Goal: Transaction & Acquisition: Purchase product/service

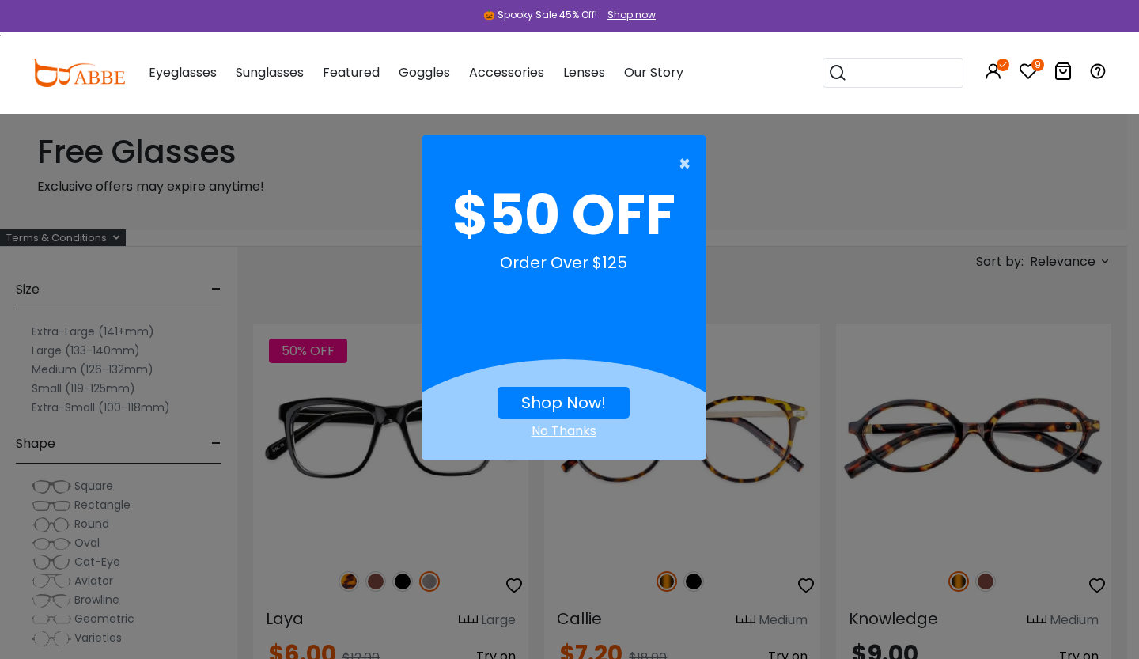
click at [684, 167] on span "×" at bounding box center [688, 164] width 20 height 32
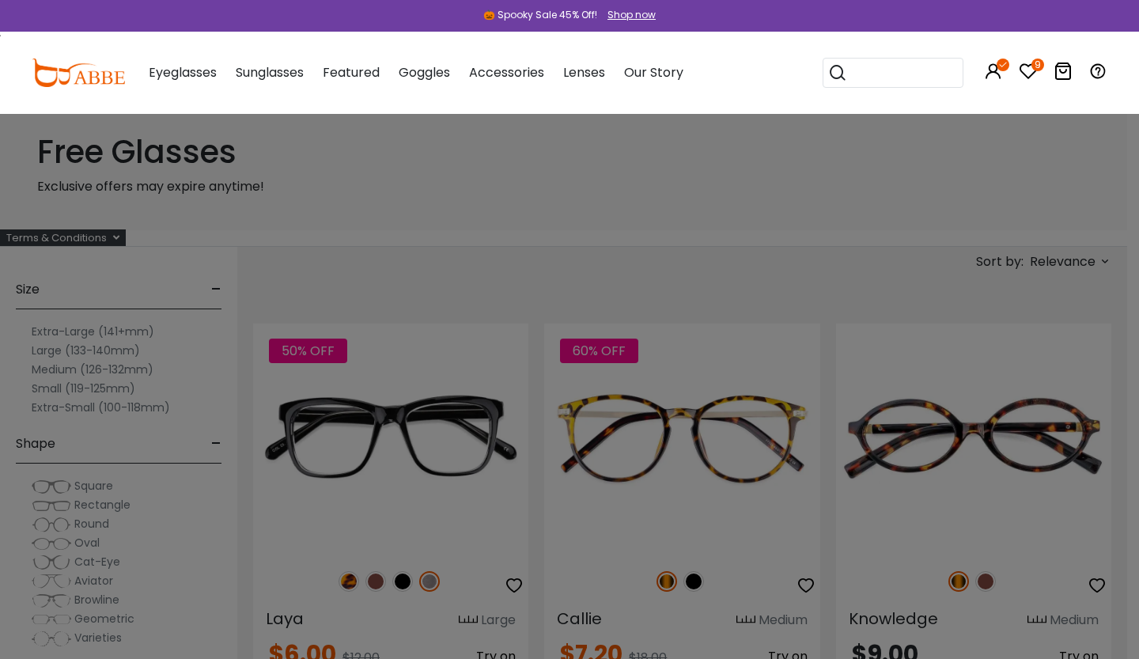
click at [684, 167] on div "× $50 OFF Order Over $125 Shop Now! No Thanks" at bounding box center [563, 258] width 285 height 324
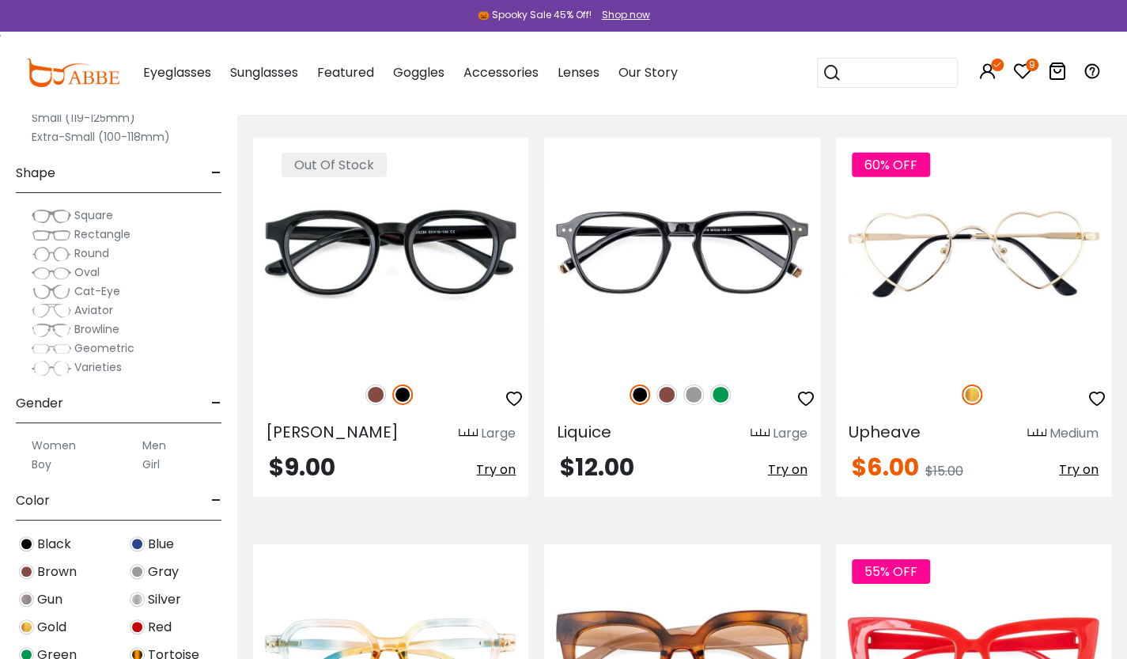
scroll to position [2625, 0]
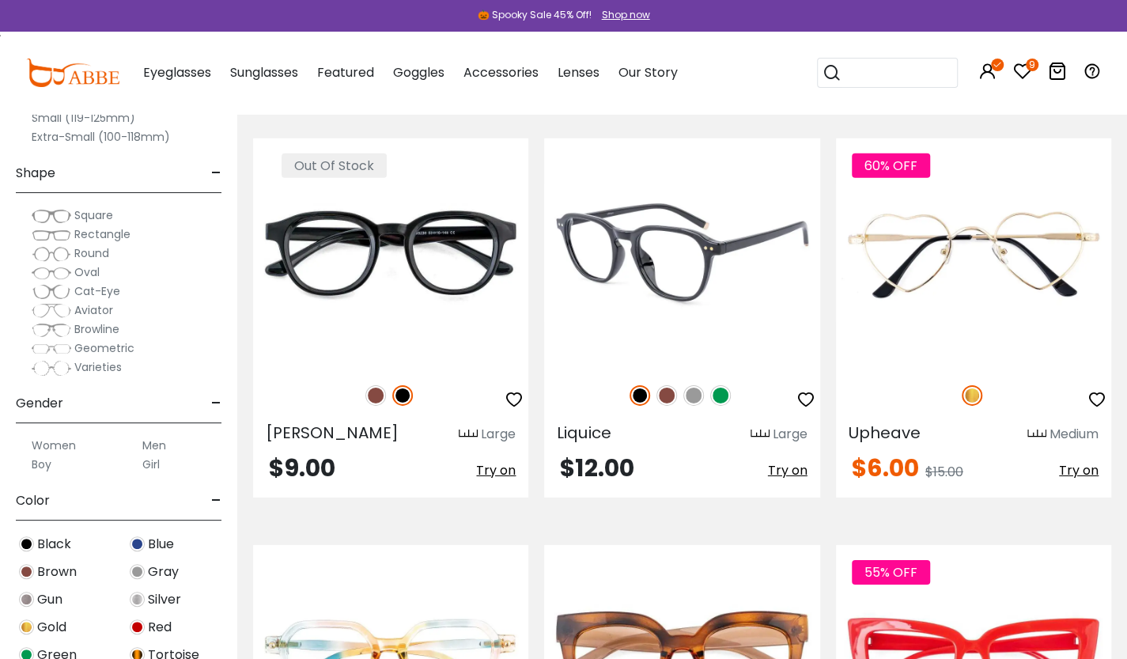
click at [698, 316] on img at bounding box center [681, 252] width 275 height 229
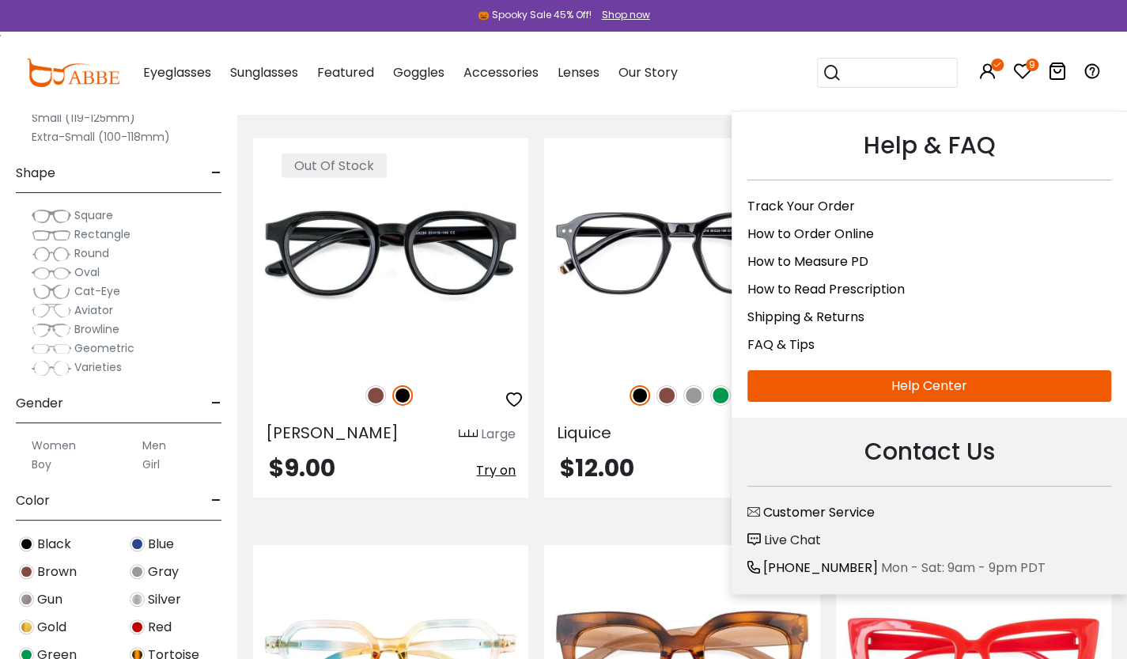
click at [1090, 68] on icon at bounding box center [1092, 71] width 19 height 19
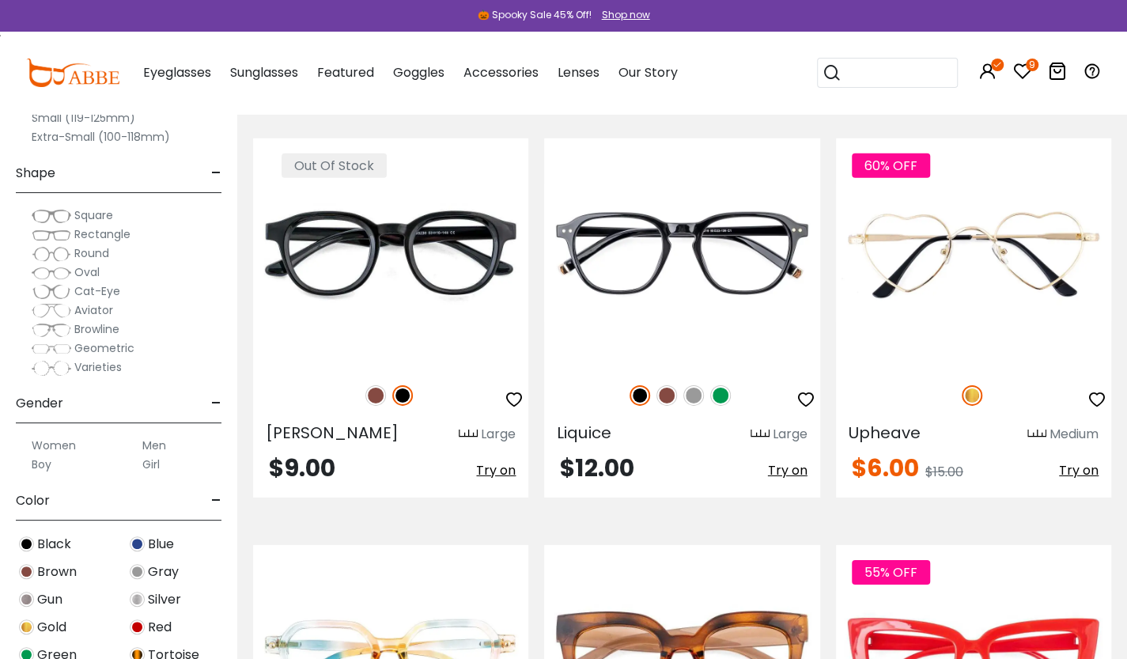
click at [1090, 68] on icon at bounding box center [1092, 71] width 19 height 19
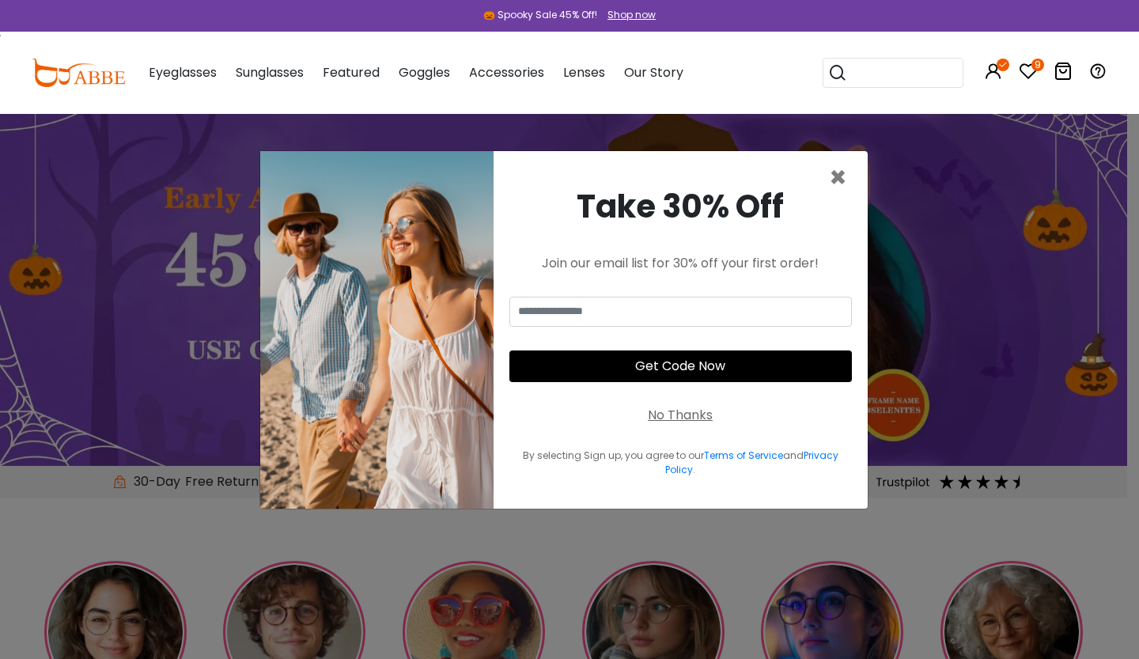
click at [1090, 68] on icon at bounding box center [1097, 71] width 19 height 19
click at [1096, 74] on icon at bounding box center [1097, 71] width 19 height 19
click at [839, 173] on span "×" at bounding box center [838, 177] width 18 height 40
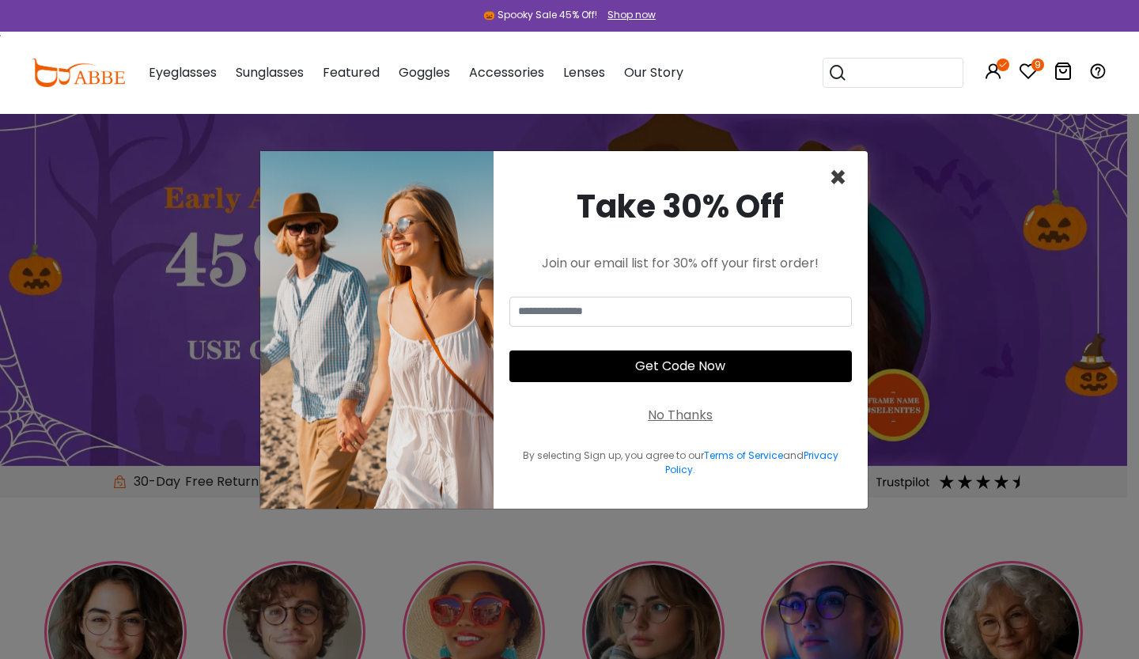
click at [839, 173] on span "×" at bounding box center [838, 177] width 18 height 40
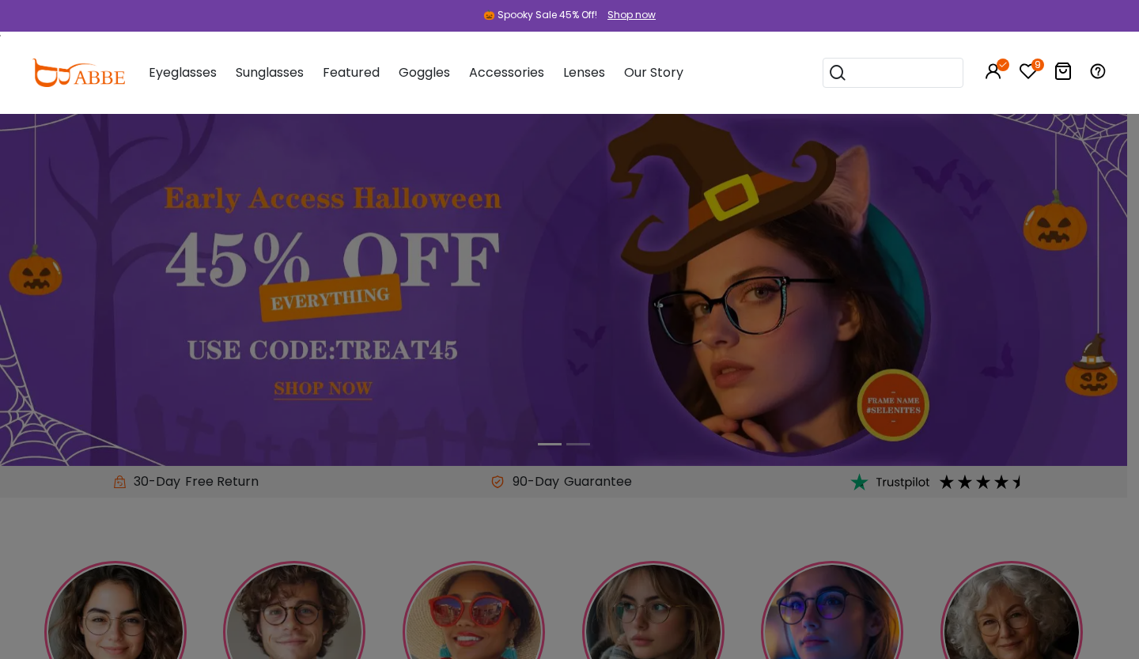
click at [839, 158] on span "×" at bounding box center [838, 138] width 18 height 40
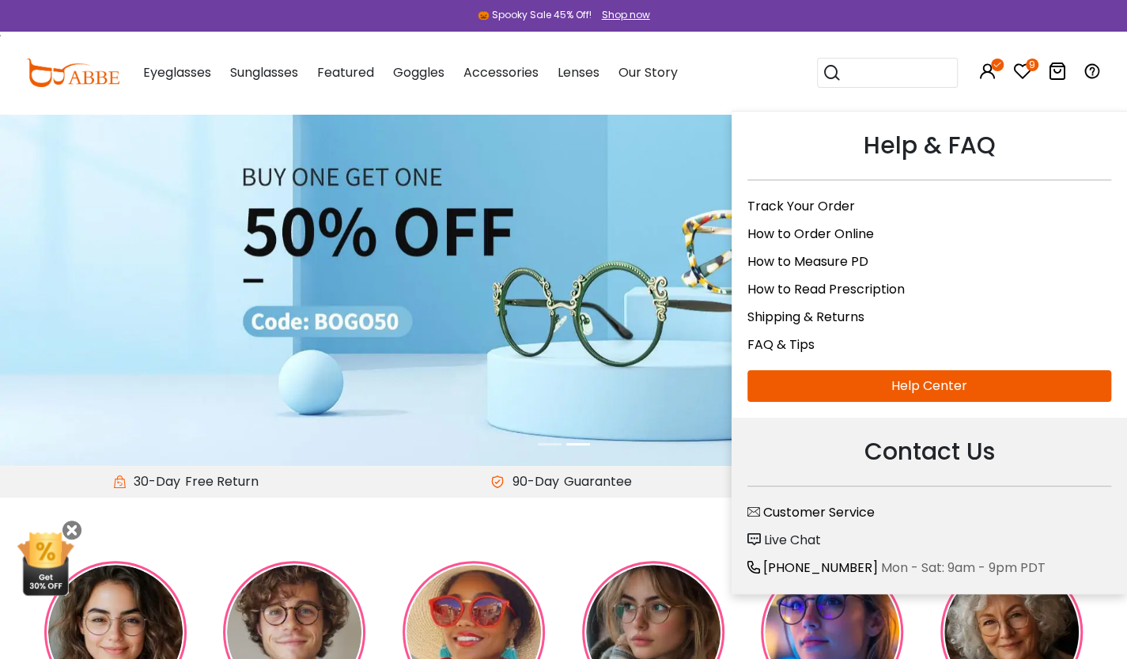
click at [788, 531] on span "Live Chat" at bounding box center [792, 540] width 57 height 18
